Goal: Find specific page/section: Find specific page/section

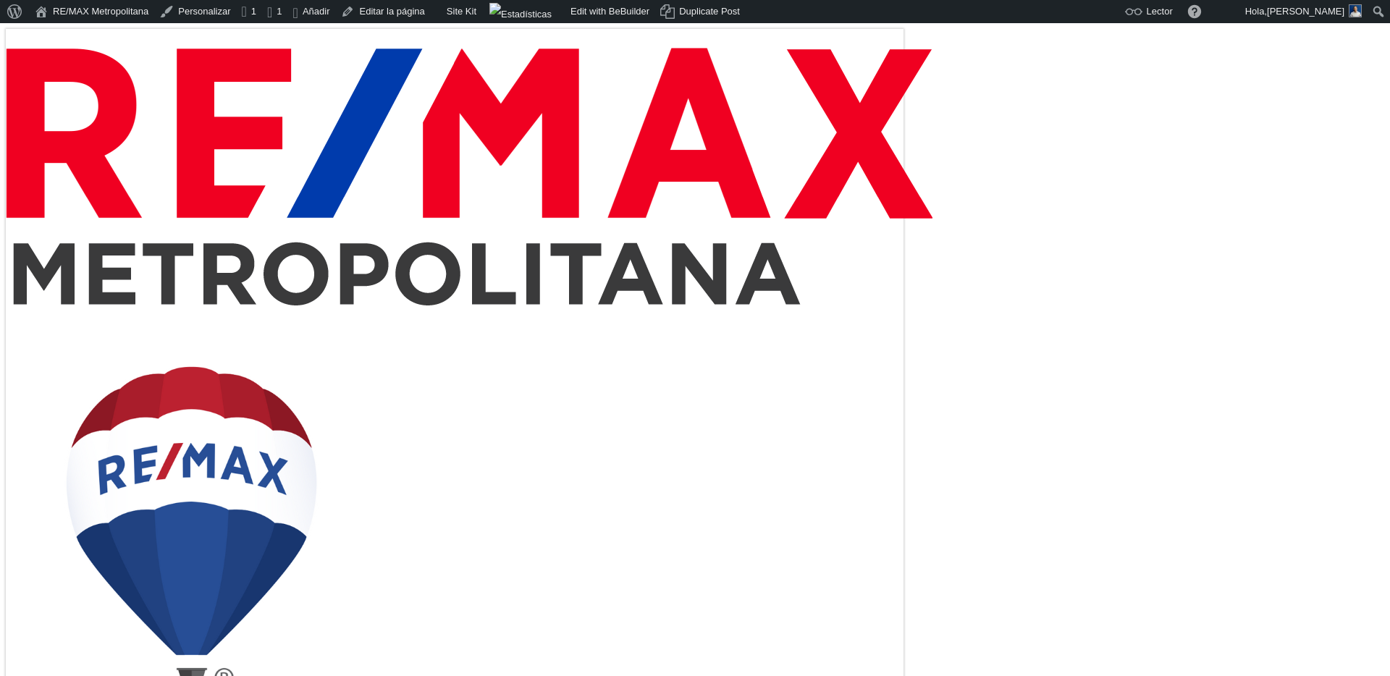
select select
click at [139, 17] on link "RE/MAX Metropolitana" at bounding box center [91, 11] width 125 height 23
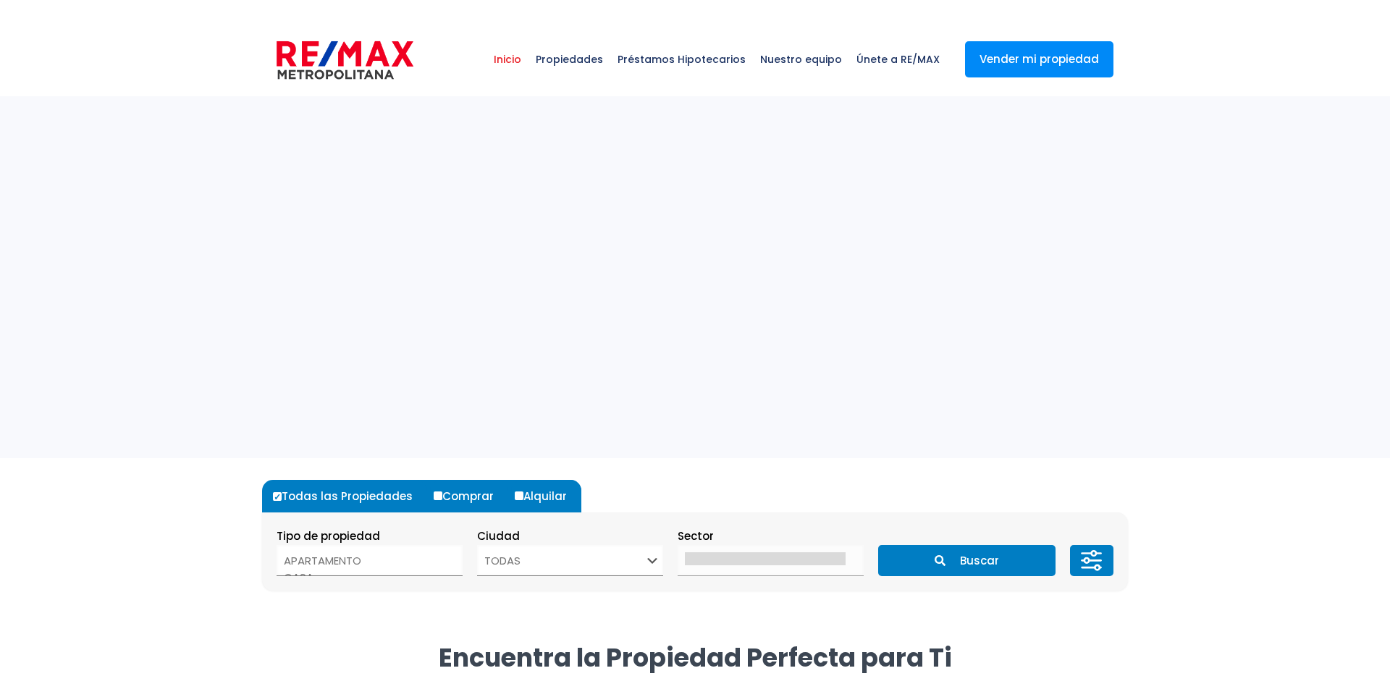
select select
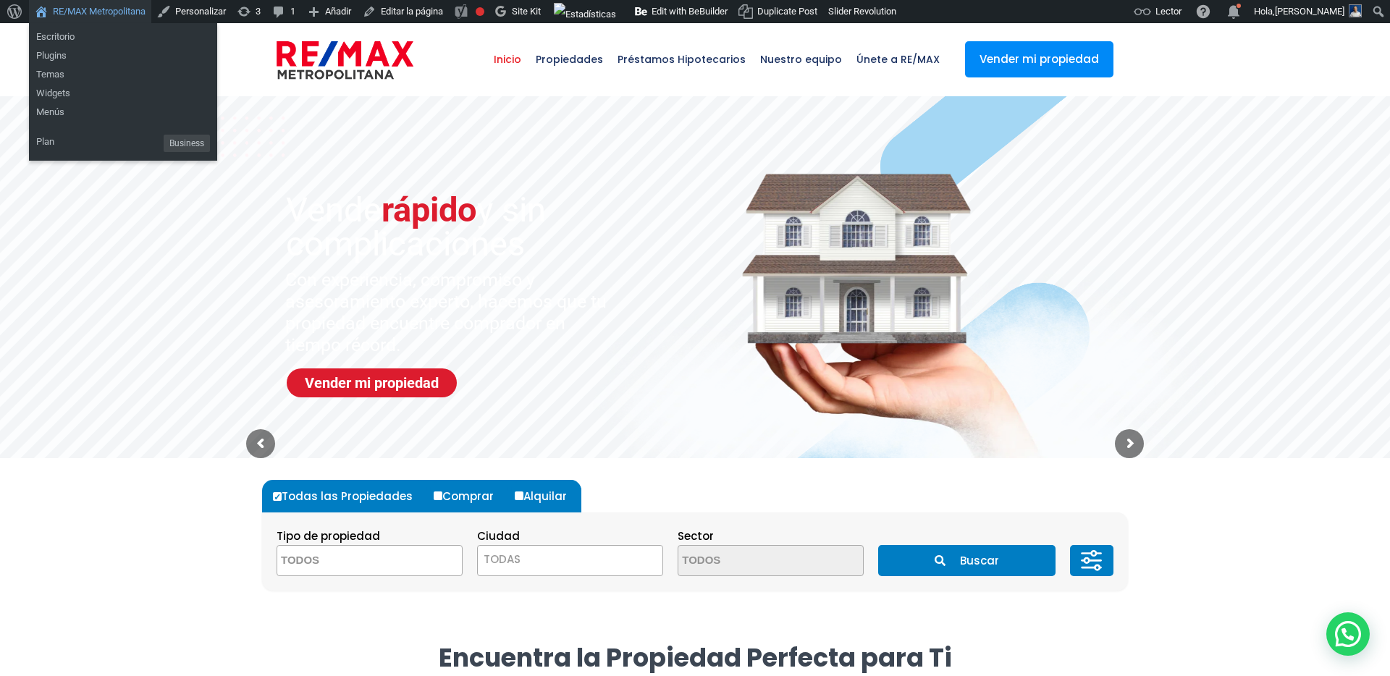
click at [102, 12] on link "RE/MAX Metropolitana" at bounding box center [90, 11] width 122 height 23
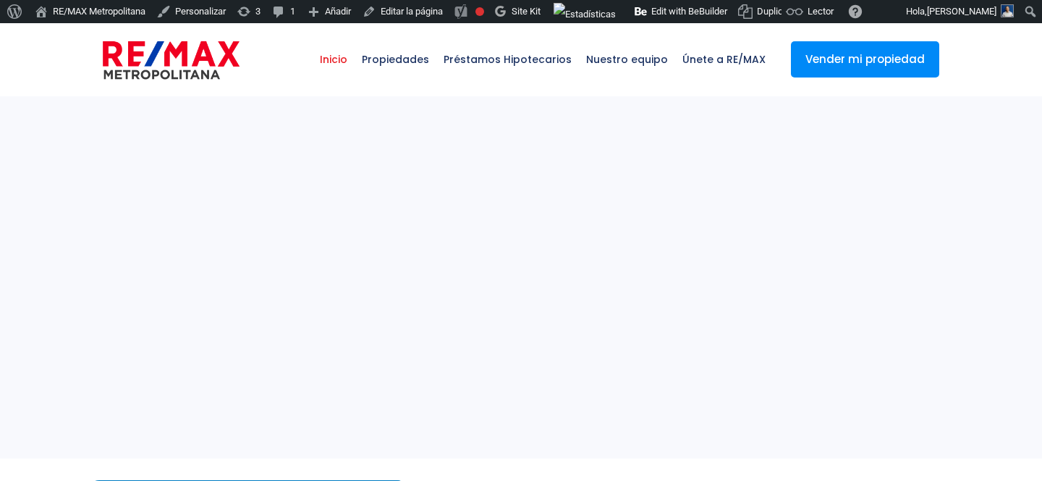
select select
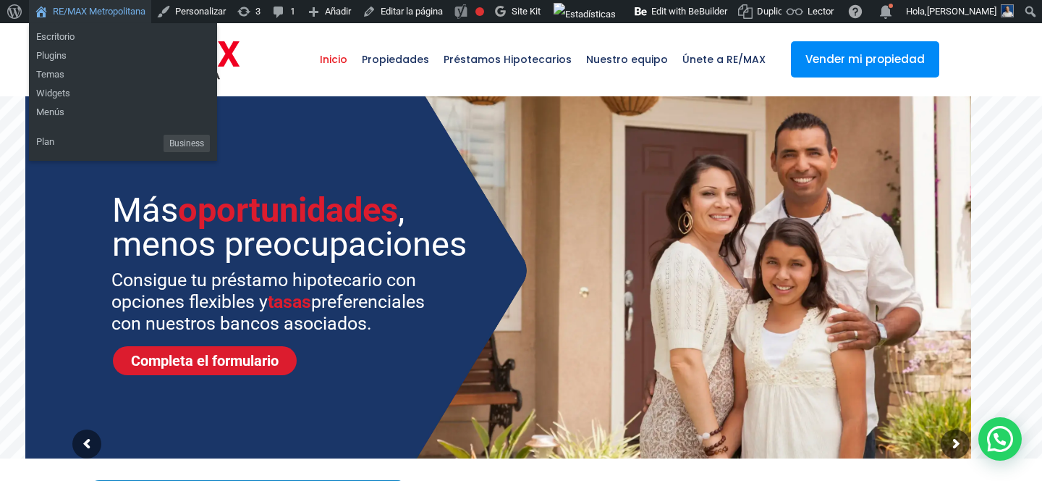
click at [122, 12] on link "RE/MAX Metropolitana" at bounding box center [90, 11] width 122 height 23
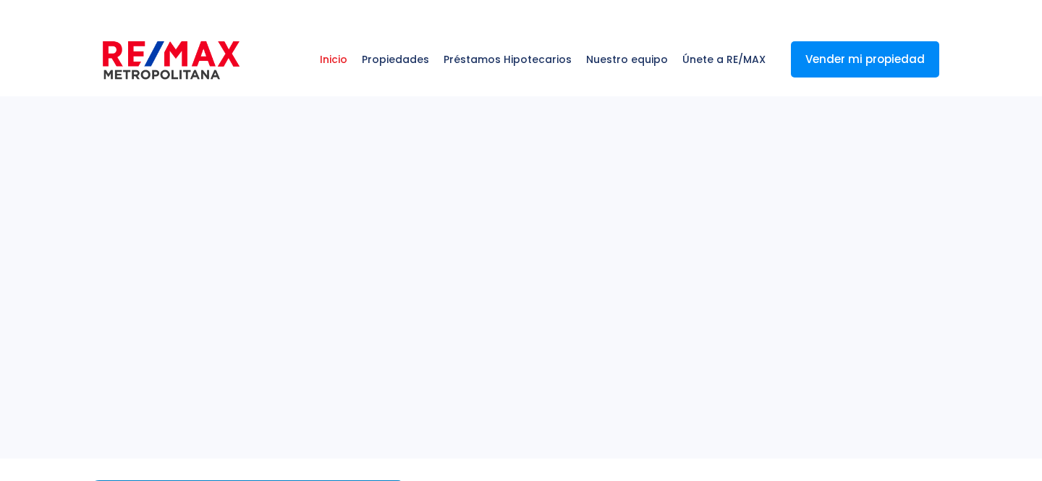
select select
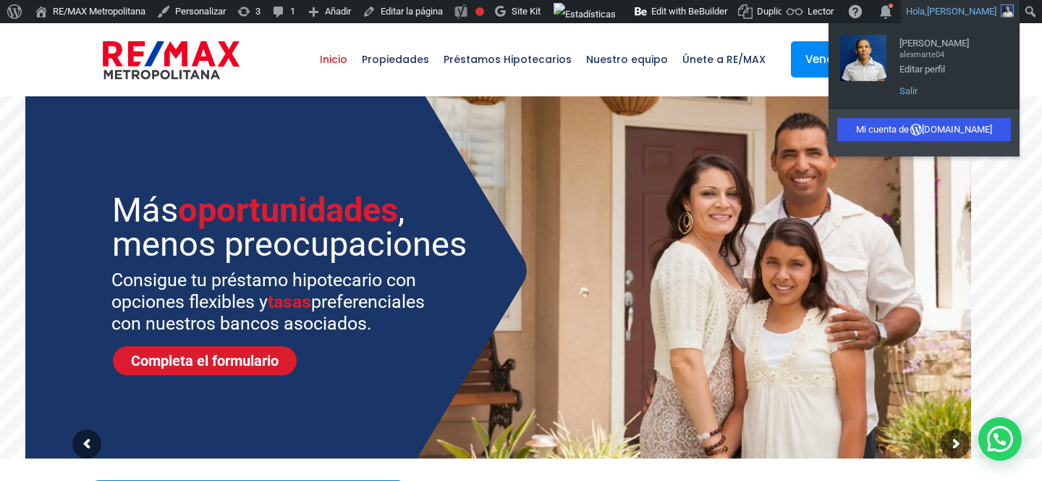
click at [916, 90] on link "Salir" at bounding box center [951, 91] width 116 height 19
